Goal: Task Accomplishment & Management: Manage account settings

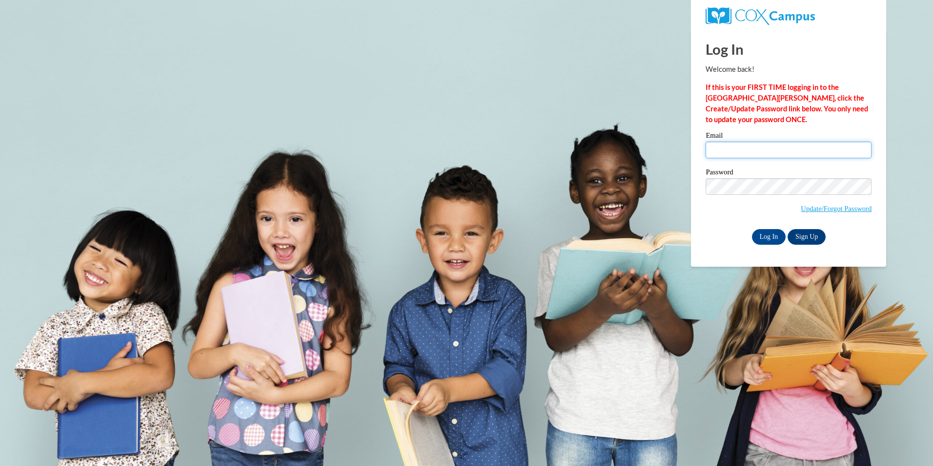
drag, startPoint x: 0, startPoint y: 0, endPoint x: 759, endPoint y: 149, distance: 773.8
click at [759, 149] on input "Email" at bounding box center [789, 150] width 166 height 17
type input "jsnipes@atlantaspeechschool.org"
click at [766, 238] on input "Log In" at bounding box center [769, 237] width 34 height 16
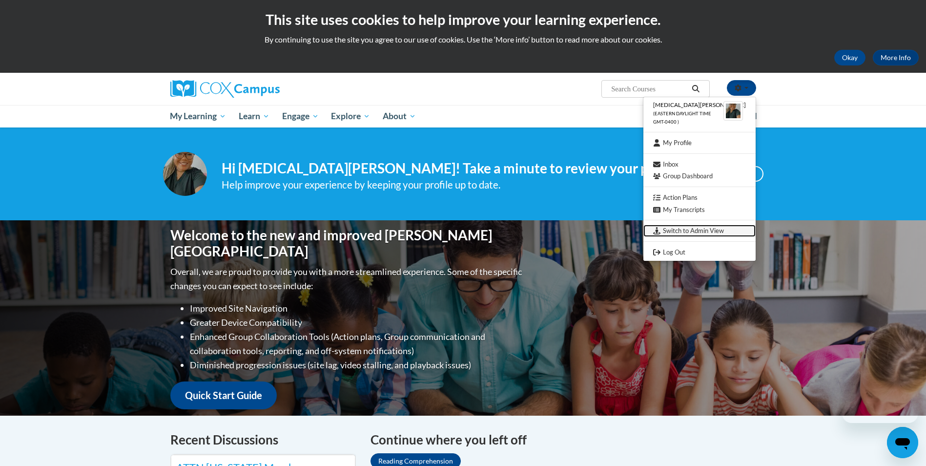
click at [725, 227] on link "Switch to Admin View" at bounding box center [699, 230] width 112 height 12
